Goal: Check status: Check status

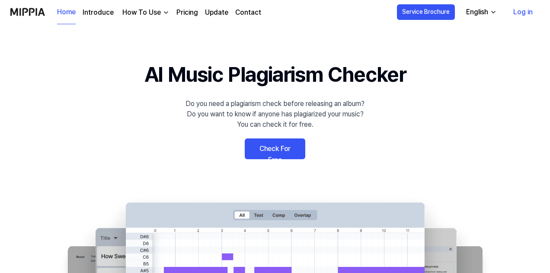
click at [514, 14] on link "Log in" at bounding box center [522, 12] width 33 height 24
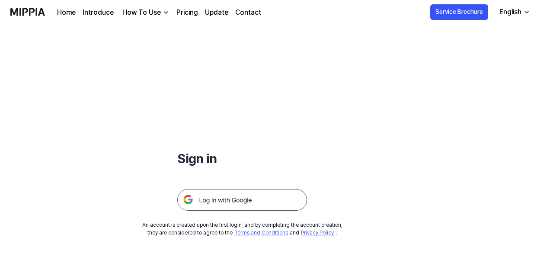
click at [221, 195] on img at bounding box center [242, 200] width 130 height 22
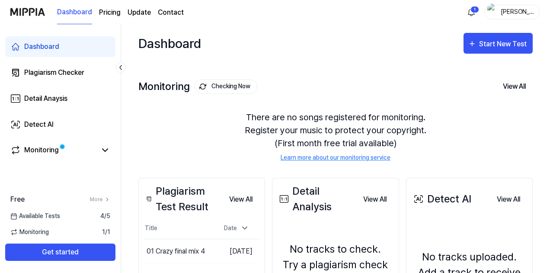
click at [210, 201] on div "Plagiarism Test Result" at bounding box center [183, 198] width 78 height 31
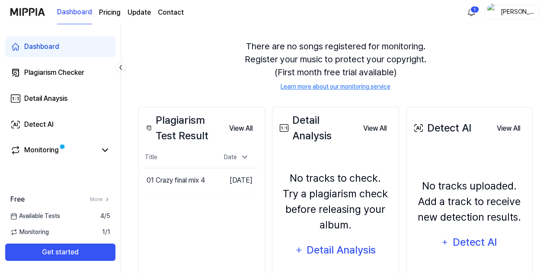
scroll to position [72, 0]
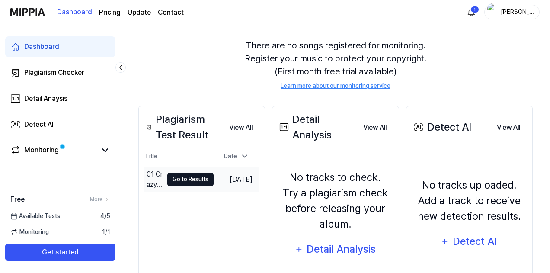
click at [178, 173] on button "Go to Results" at bounding box center [190, 179] width 46 height 14
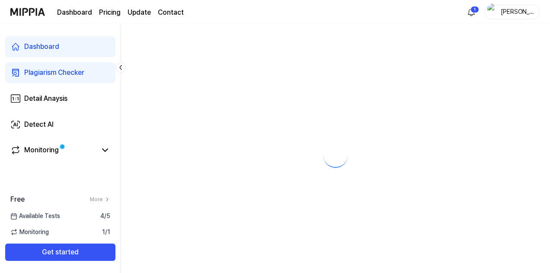
scroll to position [0, 0]
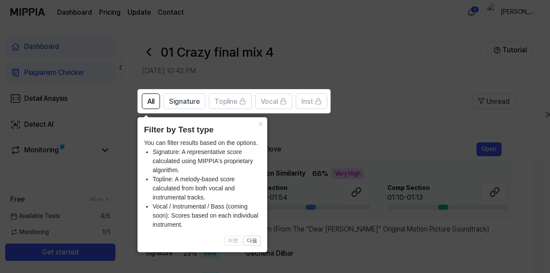
click at [330, 151] on icon at bounding box center [276, 136] width 553 height 273
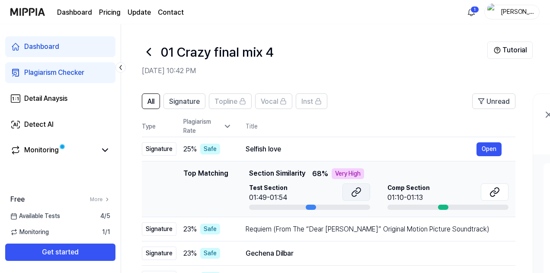
click at [355, 191] on icon at bounding box center [354, 194] width 5 height 6
click at [422, 198] on div "01:10-01:13" at bounding box center [408, 197] width 42 height 10
click at [495, 193] on icon at bounding box center [495, 191] width 5 height 6
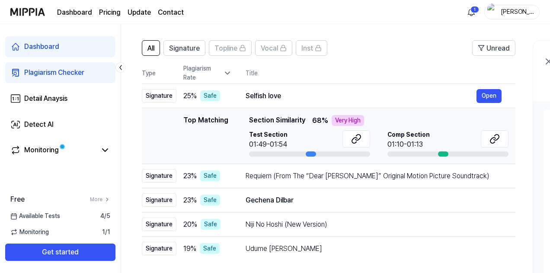
scroll to position [55, 0]
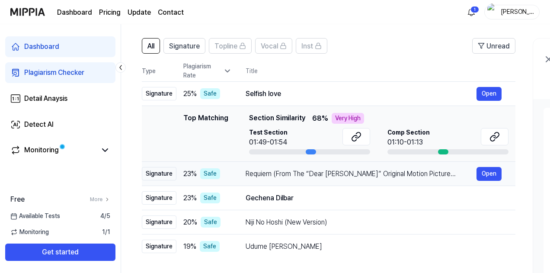
click at [157, 174] on div "Signature" at bounding box center [159, 173] width 35 height 13
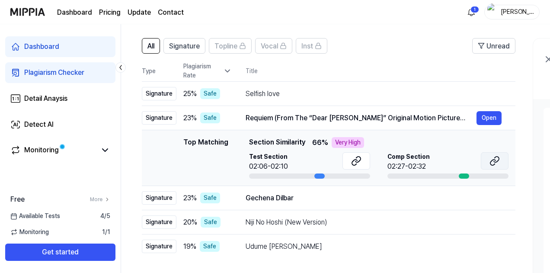
click at [501, 157] on button at bounding box center [495, 160] width 28 height 17
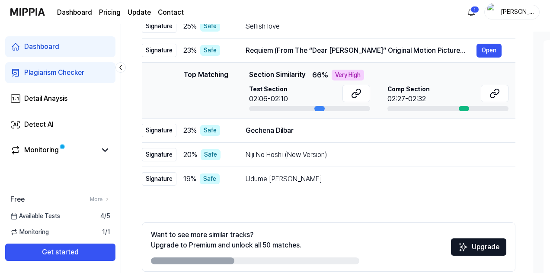
scroll to position [162, 0]
